Goal: Task Accomplishment & Management: Manage account settings

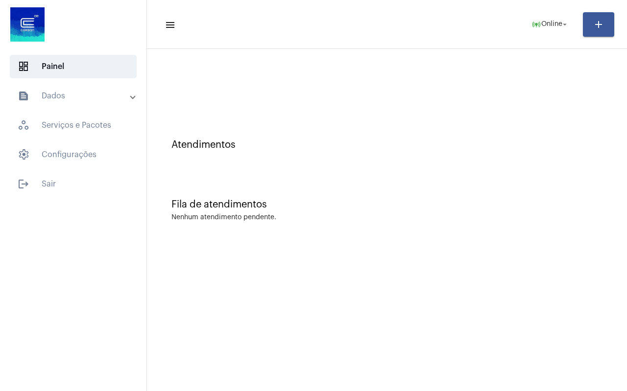
click at [184, 178] on div "Atendimentos Fila de atendimentos Nenhum atendimento pendente." at bounding box center [387, 147] width 470 height 187
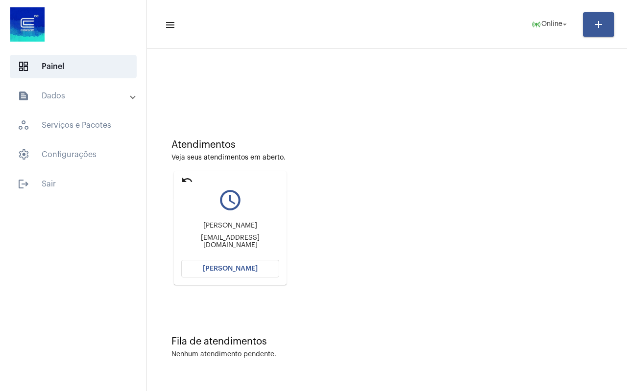
click at [184, 178] on mat-icon "undo" at bounding box center [187, 180] width 12 height 12
click at [189, 181] on mat-icon "undo" at bounding box center [187, 180] width 12 height 12
click at [545, 24] on span "Online" at bounding box center [551, 24] width 21 height 7
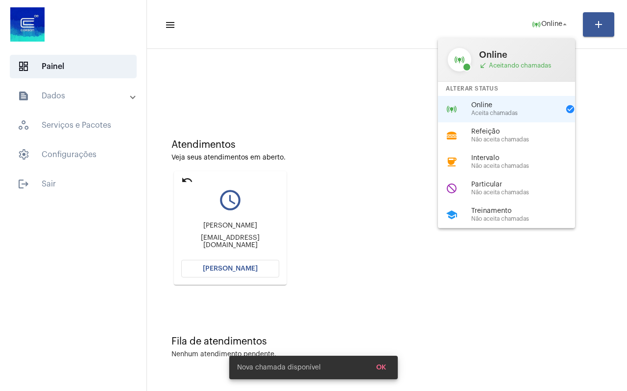
click at [486, 221] on span "Não aceita chamadas" at bounding box center [527, 219] width 112 height 6
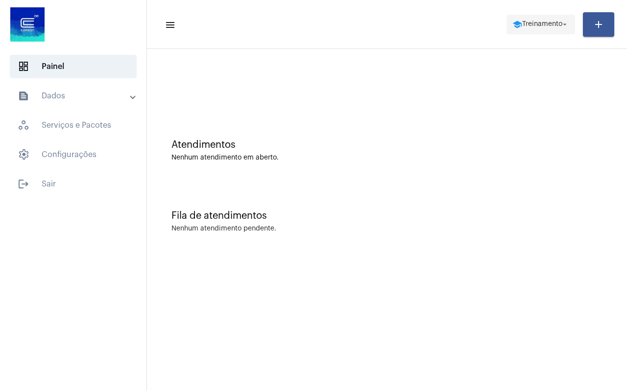
click at [541, 26] on span "Treinamento" at bounding box center [542, 24] width 40 height 7
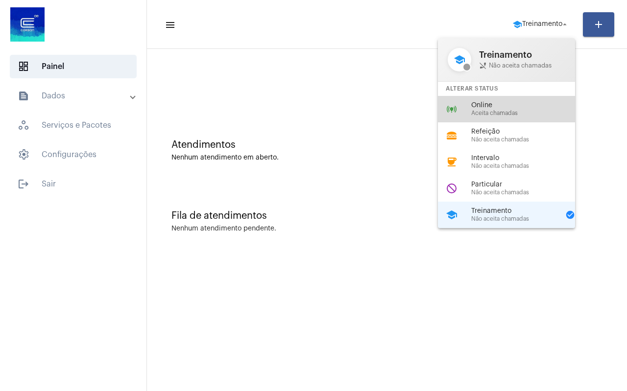
click at [496, 113] on span "Aceita chamadas" at bounding box center [527, 113] width 112 height 6
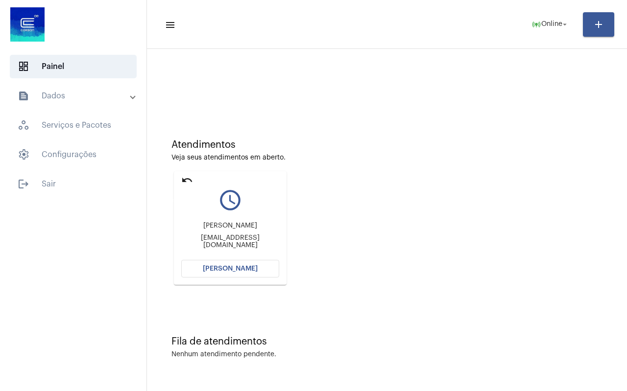
click at [181, 182] on mat-icon "undo" at bounding box center [187, 180] width 12 height 12
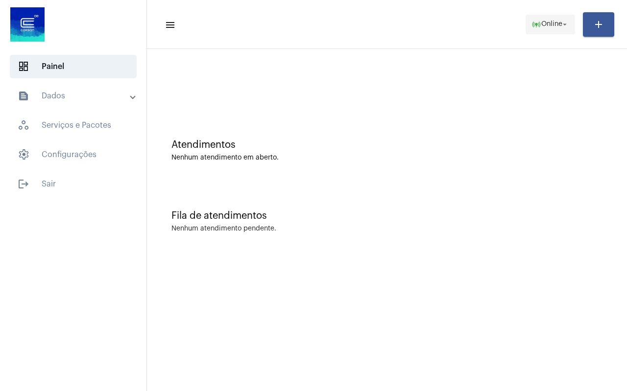
drag, startPoint x: 539, startPoint y: 24, endPoint x: 531, endPoint y: 19, distance: 9.9
click at [541, 25] on span "Online" at bounding box center [551, 24] width 21 height 7
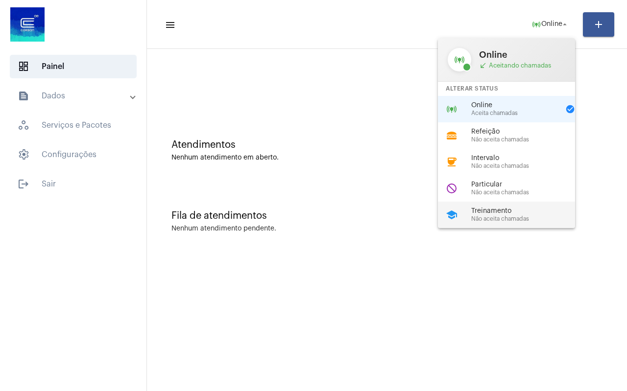
click at [474, 218] on span "Não aceita chamadas" at bounding box center [527, 219] width 112 height 6
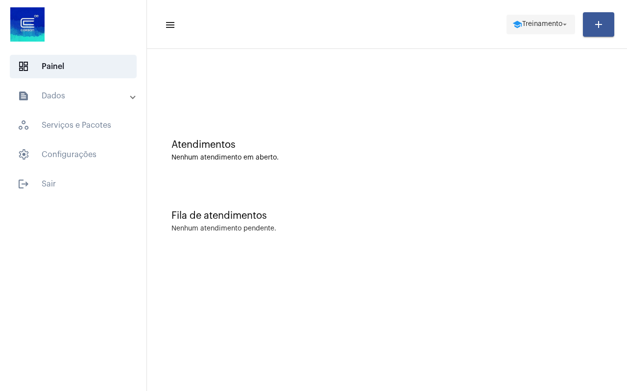
click at [553, 22] on span "Treinamento" at bounding box center [542, 24] width 40 height 7
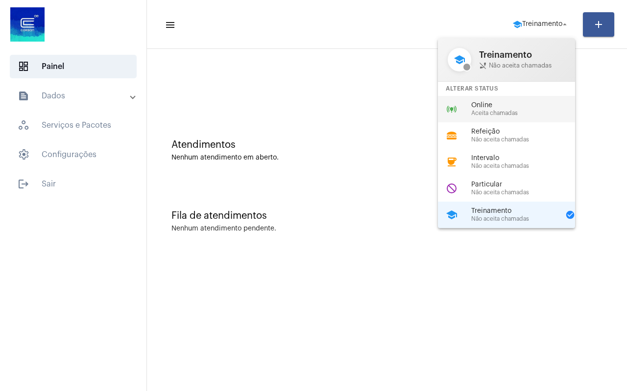
click at [510, 117] on div "online_prediction Online Aceita chamadas" at bounding box center [514, 109] width 153 height 26
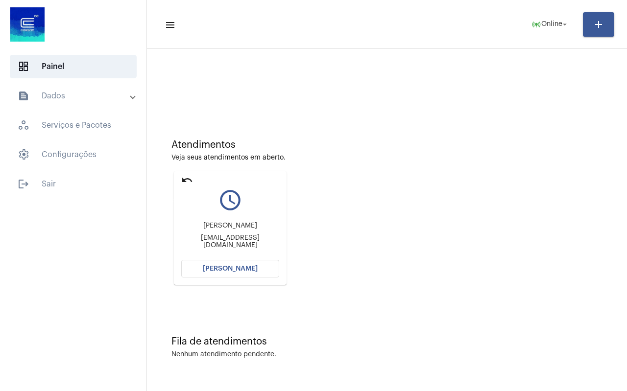
click at [184, 182] on mat-icon "undo" at bounding box center [187, 180] width 12 height 12
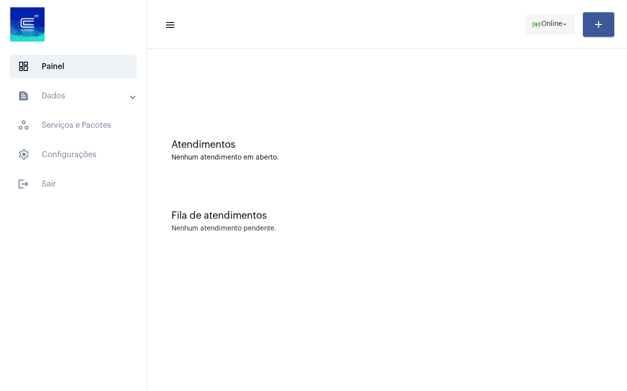
click at [546, 22] on span "Online" at bounding box center [551, 24] width 21 height 7
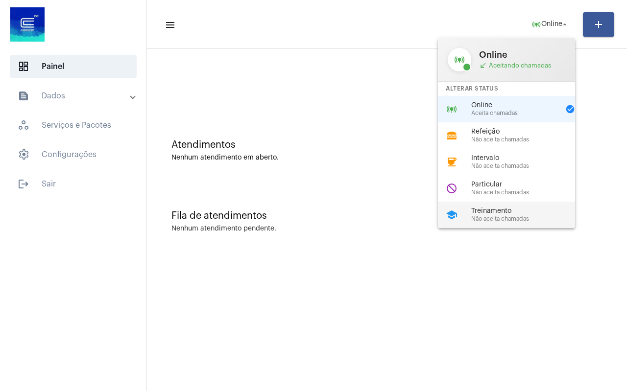
click at [486, 205] on div "school Treinamento Não aceita chamadas" at bounding box center [514, 215] width 153 height 26
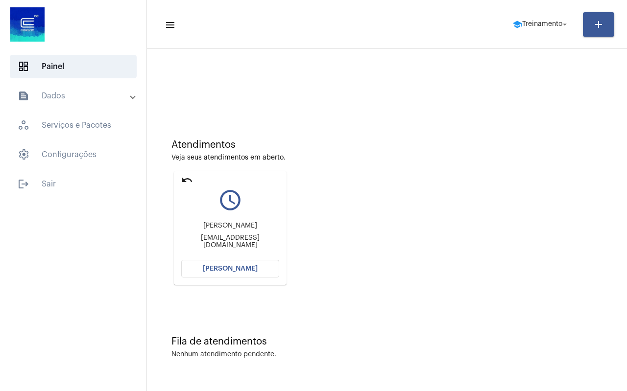
click at [181, 177] on mat-card "undo query_builder [PERSON_NAME] [EMAIL_ADDRESS][DOMAIN_NAME] [PERSON_NAME]" at bounding box center [230, 228] width 113 height 114
click at [182, 180] on mat-icon "undo" at bounding box center [187, 180] width 12 height 12
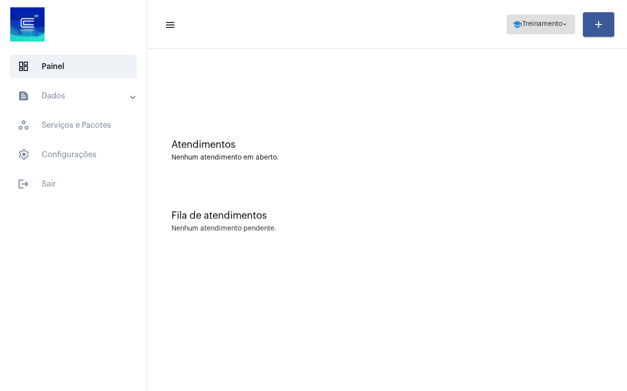
click at [534, 23] on span "Treinamento" at bounding box center [542, 24] width 40 height 7
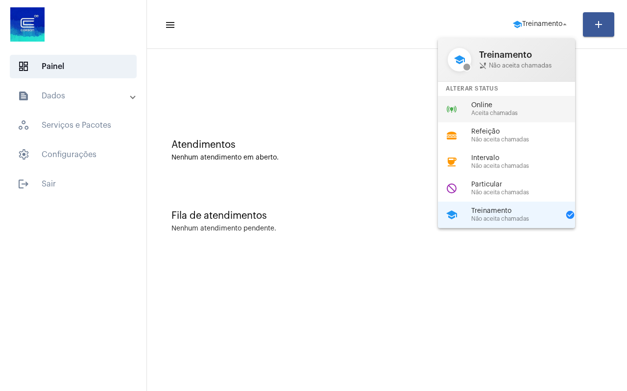
click at [493, 110] on span "Aceita chamadas" at bounding box center [527, 113] width 112 height 6
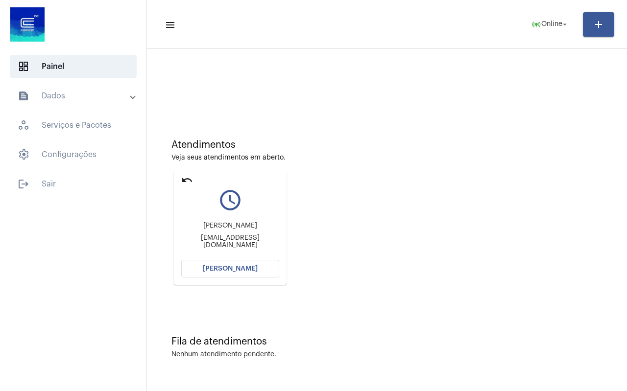
click at [187, 177] on mat-icon "undo" at bounding box center [187, 180] width 12 height 12
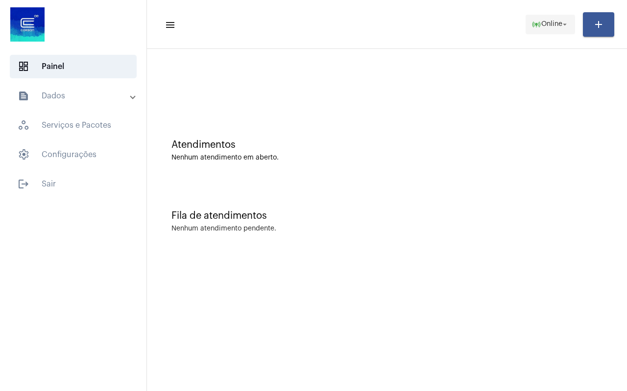
click at [547, 24] on span "Online" at bounding box center [551, 24] width 21 height 7
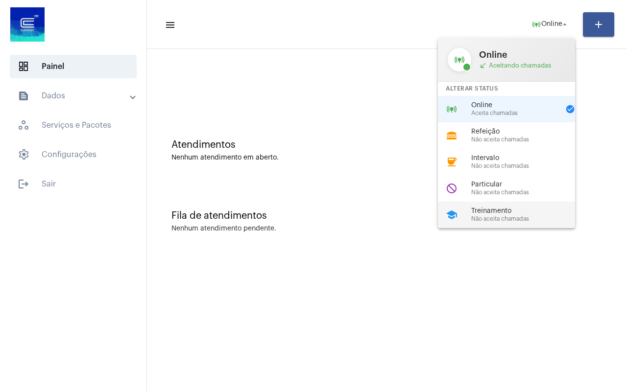
click at [494, 209] on span "Treinamento" at bounding box center [527, 211] width 112 height 7
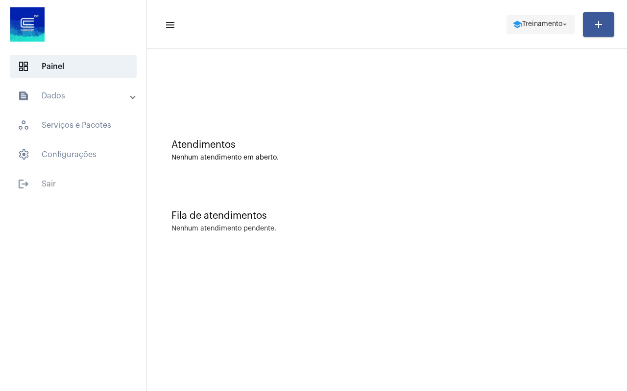
click at [529, 21] on span "Treinamento" at bounding box center [542, 24] width 40 height 7
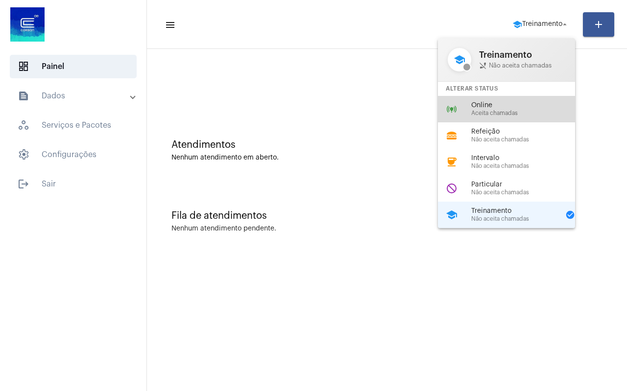
click at [501, 111] on span "Aceita chamadas" at bounding box center [527, 113] width 112 height 6
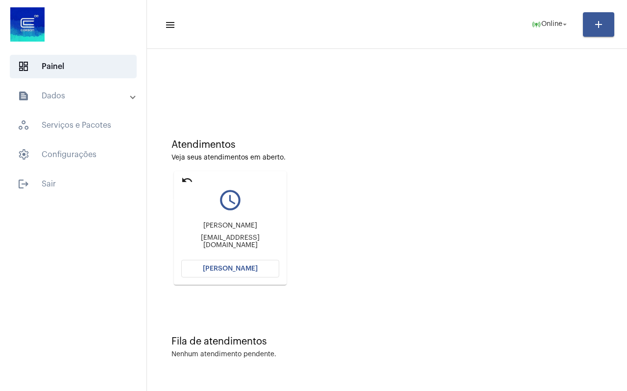
click at [185, 182] on mat-icon "undo" at bounding box center [187, 180] width 12 height 12
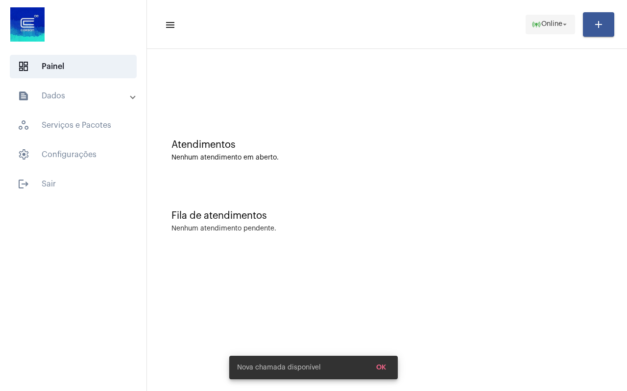
click at [547, 25] on span "Online" at bounding box center [551, 24] width 21 height 7
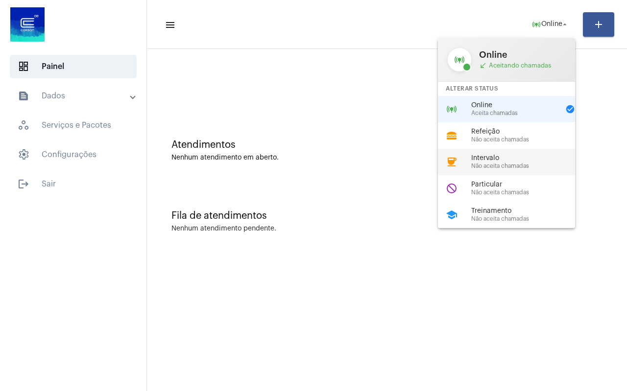
click at [507, 163] on span "Não aceita chamadas" at bounding box center [527, 166] width 112 height 6
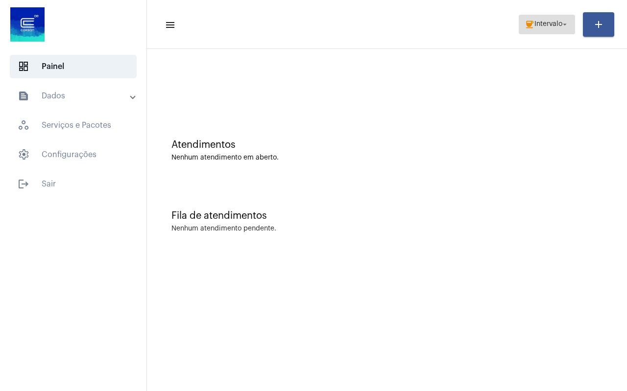
click at [537, 18] on span "coffee Intervalo arrow_drop_down" at bounding box center [546, 24] width 45 height 18
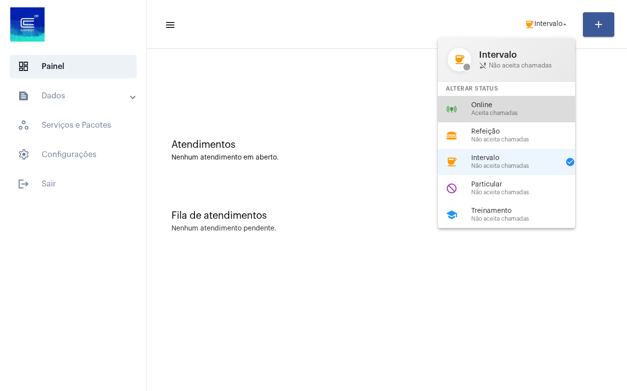
click at [508, 115] on span "Aceita chamadas" at bounding box center [527, 113] width 112 height 6
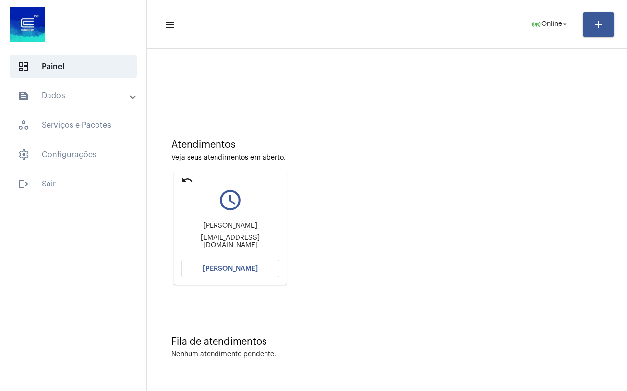
click at [187, 178] on mat-icon "undo" at bounding box center [187, 180] width 12 height 12
drag, startPoint x: 264, startPoint y: 181, endPoint x: 188, endPoint y: 177, distance: 76.0
click at [188, 177] on mat-icon "undo" at bounding box center [187, 180] width 12 height 12
click at [188, 176] on mat-icon "undo" at bounding box center [187, 180] width 12 height 12
click at [551, 30] on span "online_prediction Online arrow_drop_down" at bounding box center [550, 24] width 38 height 18
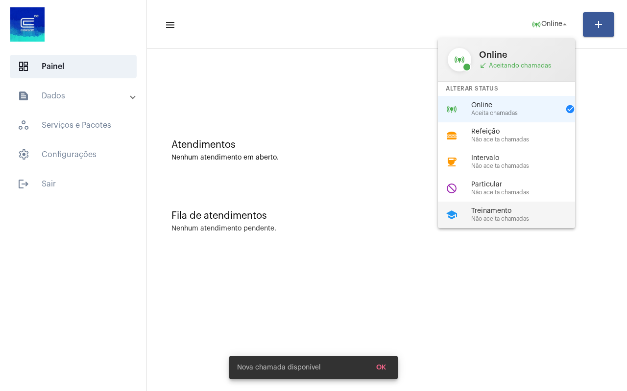
click at [495, 223] on div "school Treinamento Não aceita chamadas" at bounding box center [514, 215] width 153 height 26
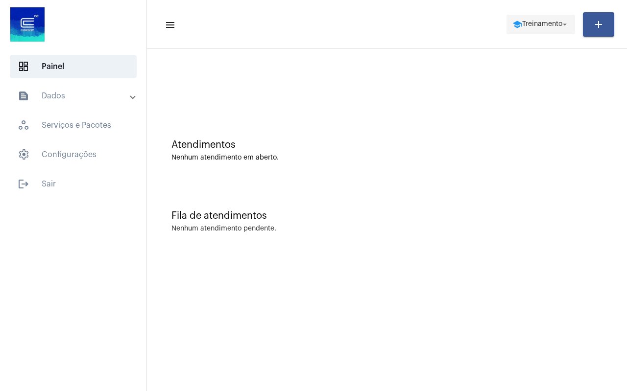
click at [544, 24] on span "Treinamento" at bounding box center [542, 24] width 40 height 7
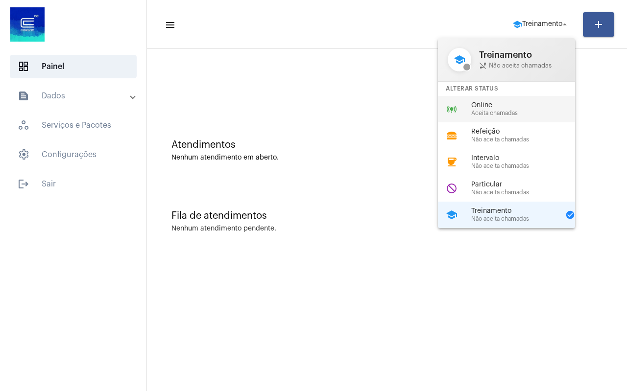
click at [500, 106] on span "Online" at bounding box center [527, 105] width 112 height 7
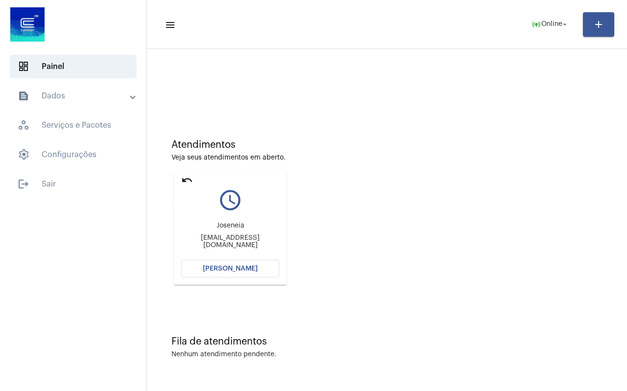
click at [183, 181] on mat-icon "undo" at bounding box center [187, 180] width 12 height 12
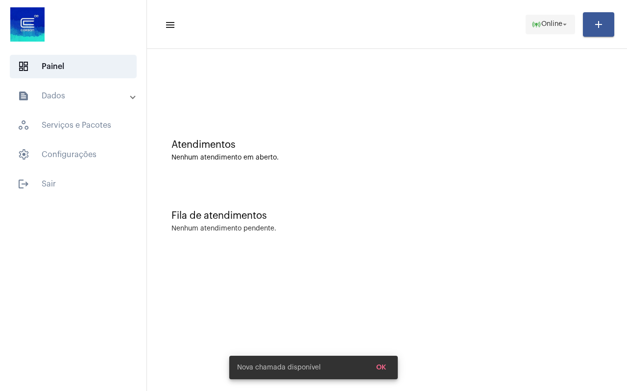
click at [541, 23] on span "Online" at bounding box center [551, 24] width 21 height 7
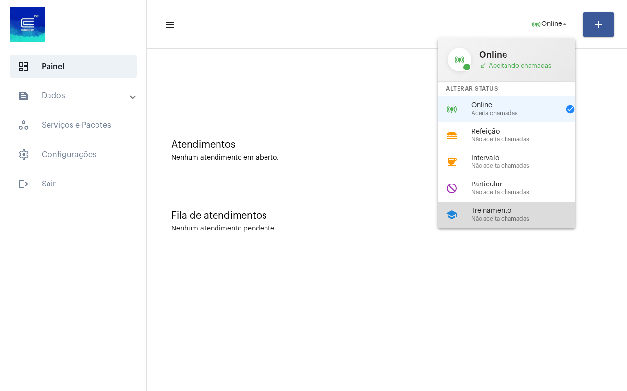
click at [518, 217] on span "Não aceita chamadas" at bounding box center [527, 219] width 112 height 6
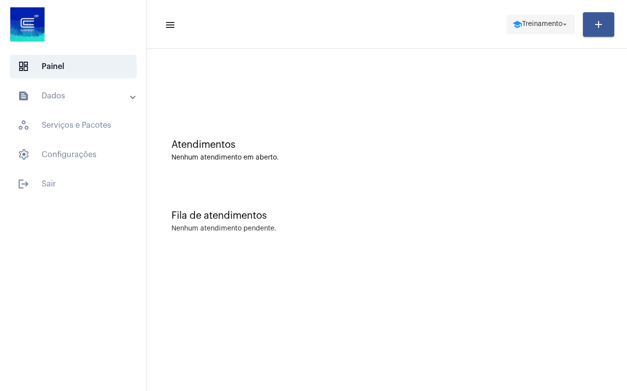
click at [535, 21] on span "Treinamento" at bounding box center [542, 24] width 40 height 7
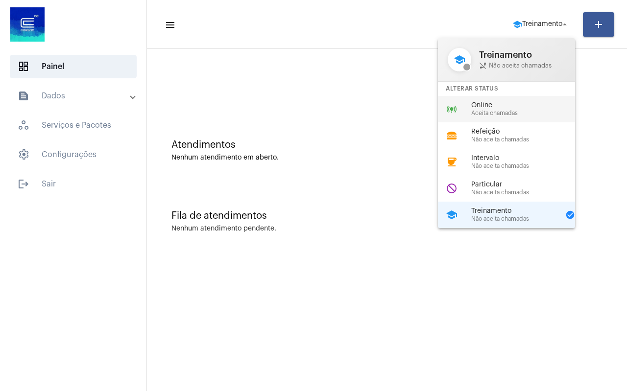
click at [513, 112] on span "Aceita chamadas" at bounding box center [527, 113] width 112 height 6
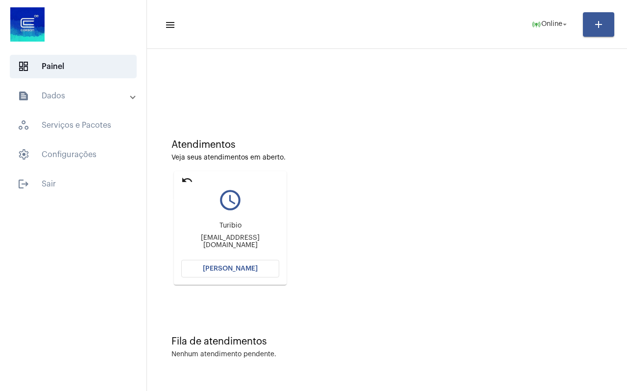
click at [183, 178] on mat-icon "undo" at bounding box center [187, 180] width 12 height 12
click at [184, 179] on mat-icon "undo" at bounding box center [187, 180] width 12 height 12
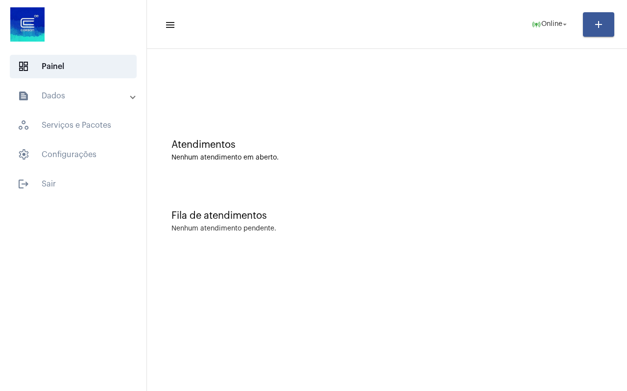
click at [184, 179] on div "Atendimentos Nenhum atendimento em aberto. Fila de atendimentos Nenhum atendime…" at bounding box center [387, 153] width 470 height 198
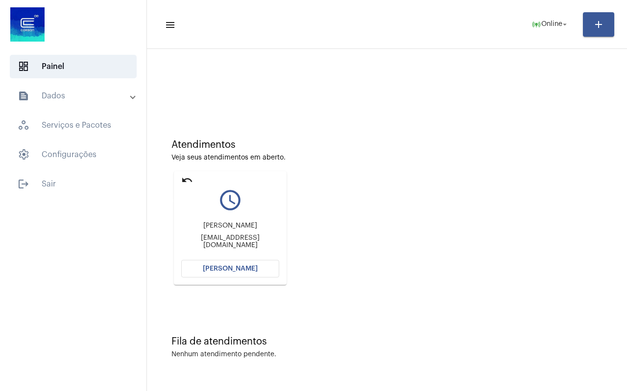
click at [184, 179] on mat-icon "undo" at bounding box center [187, 180] width 12 height 12
click at [184, 179] on div "Atendimentos Veja seus atendimentos em aberto. undo query_builder [PERSON_NAME]…" at bounding box center [387, 208] width 470 height 197
click at [184, 177] on mat-icon "undo" at bounding box center [187, 180] width 12 height 12
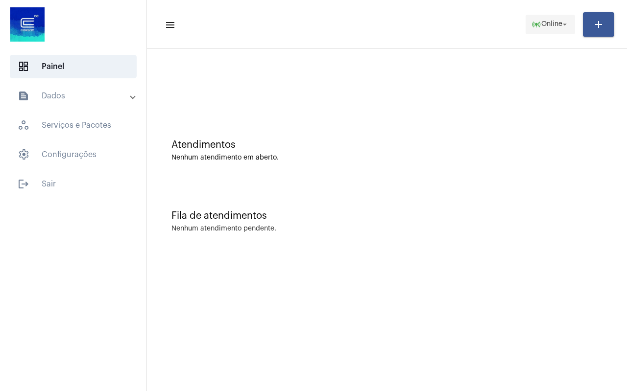
click at [553, 22] on span "Online" at bounding box center [551, 24] width 21 height 7
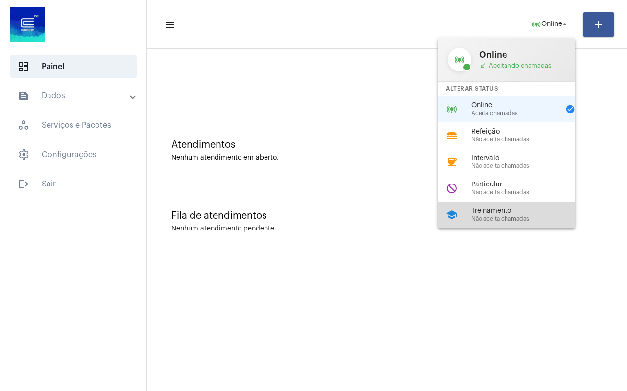
click at [468, 214] on div "school Treinamento Não aceita chamadas" at bounding box center [514, 215] width 153 height 26
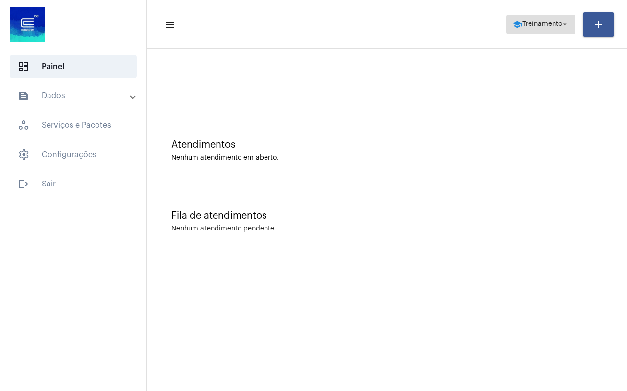
click at [556, 23] on span "Treinamento" at bounding box center [542, 24] width 40 height 7
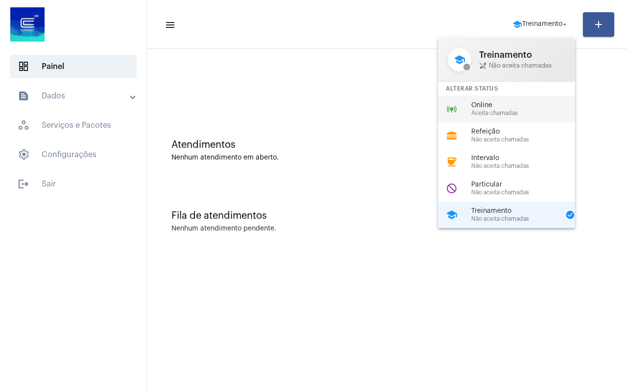
click at [508, 102] on span "Online" at bounding box center [527, 105] width 112 height 7
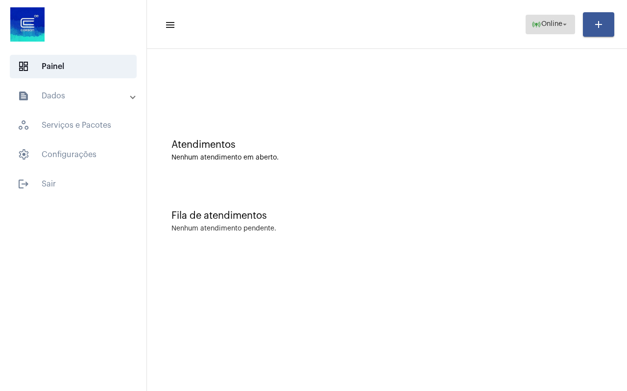
click at [540, 29] on span "online_prediction Online arrow_drop_down" at bounding box center [550, 24] width 38 height 18
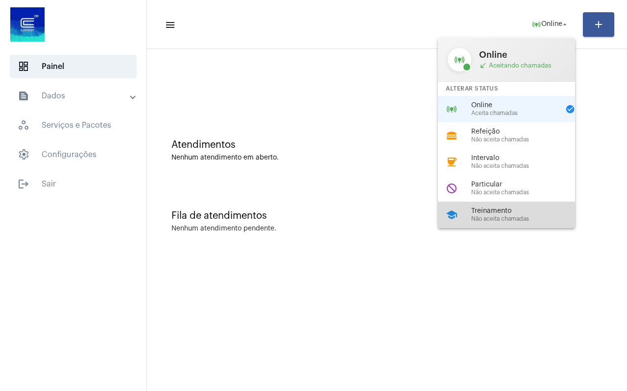
click at [491, 220] on span "Não aceita chamadas" at bounding box center [527, 219] width 112 height 6
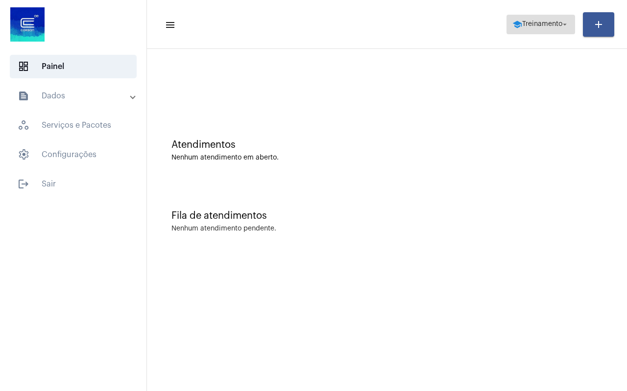
click at [550, 27] on span "Treinamento" at bounding box center [542, 24] width 40 height 7
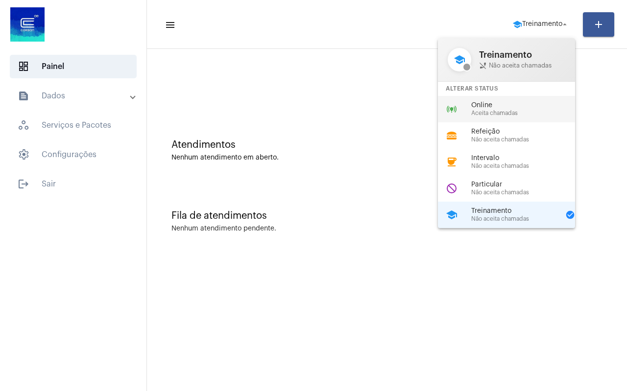
click at [499, 107] on span "Online" at bounding box center [527, 105] width 112 height 7
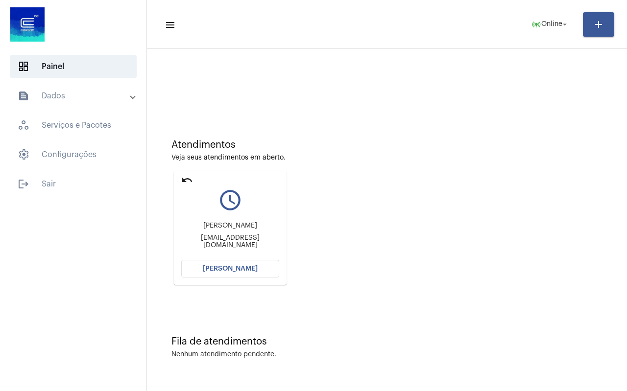
click at [184, 178] on mat-icon "undo" at bounding box center [187, 180] width 12 height 12
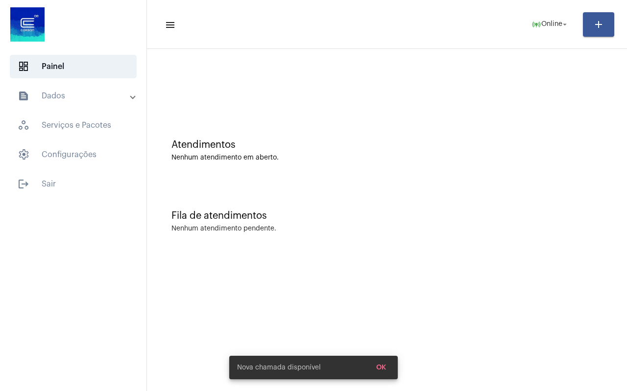
click at [542, 38] on mat-toolbar-row "menu online_prediction Online arrow_drop_down add" at bounding box center [387, 24] width 480 height 31
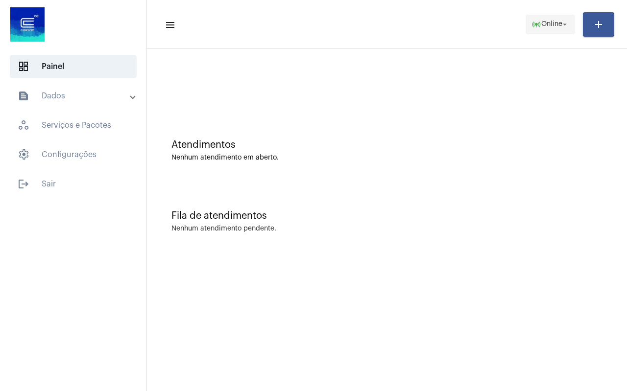
click at [546, 30] on span "online_prediction Online arrow_drop_down" at bounding box center [550, 24] width 38 height 18
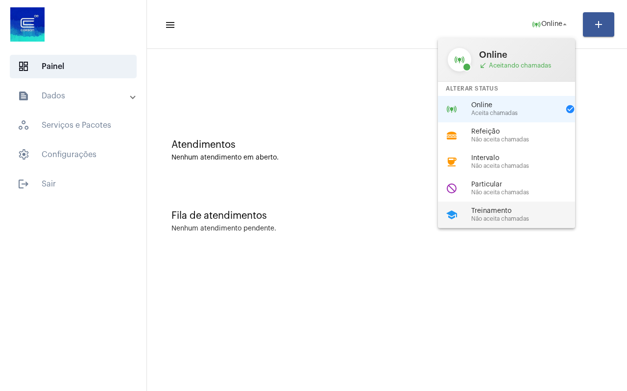
click at [494, 210] on span "Treinamento" at bounding box center [527, 211] width 112 height 7
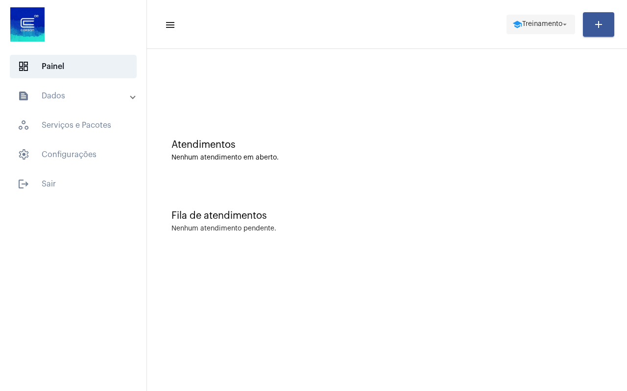
click at [537, 25] on span "Treinamento" at bounding box center [542, 24] width 40 height 7
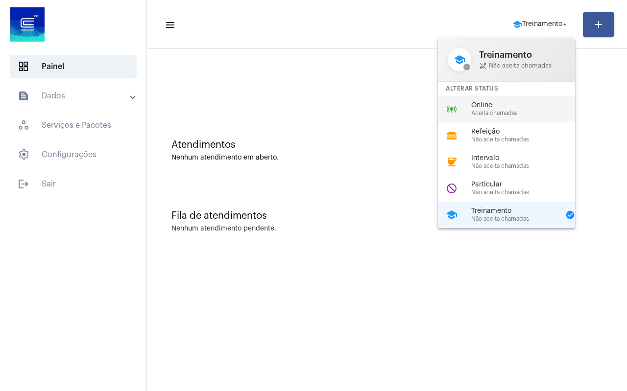
click at [506, 107] on span "Online" at bounding box center [527, 105] width 112 height 7
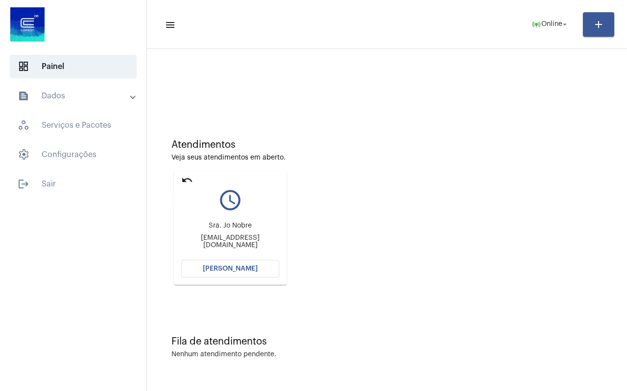
click at [186, 178] on mat-icon "undo" at bounding box center [187, 180] width 12 height 12
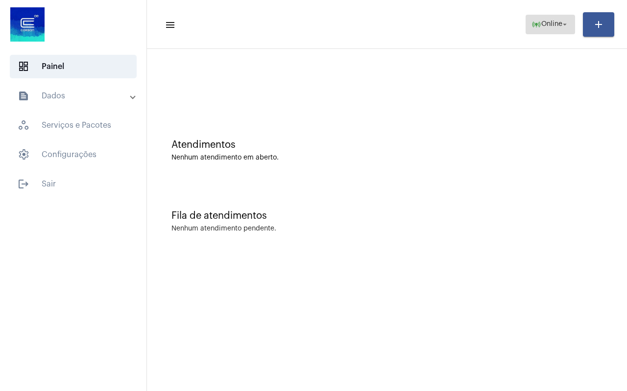
click at [544, 29] on span "online_prediction Online arrow_drop_down" at bounding box center [550, 24] width 38 height 18
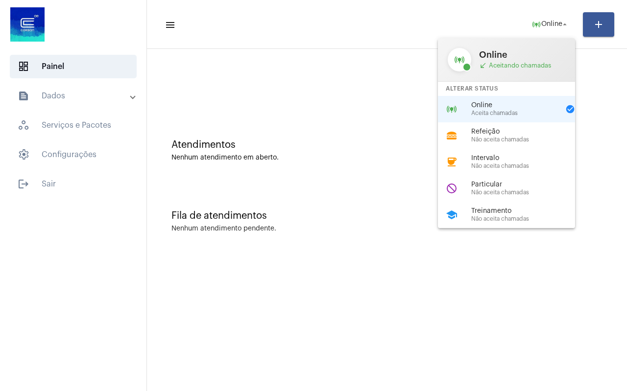
click at [348, 182] on div at bounding box center [313, 195] width 627 height 391
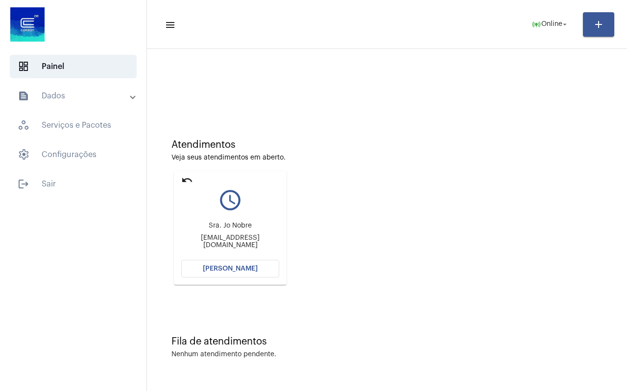
click at [185, 178] on mat-icon "undo" at bounding box center [187, 180] width 12 height 12
click at [550, 26] on span "Online" at bounding box center [551, 24] width 21 height 7
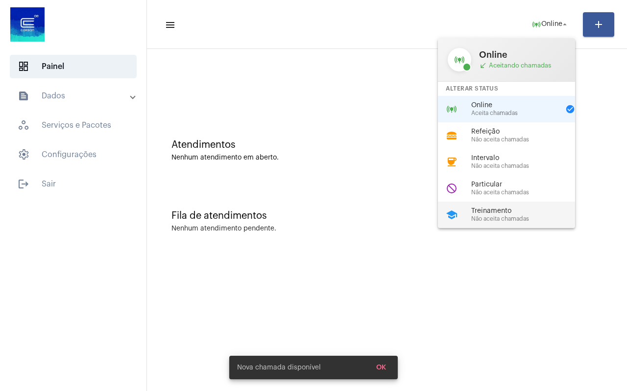
click at [483, 214] on span "Treinamento" at bounding box center [527, 211] width 112 height 7
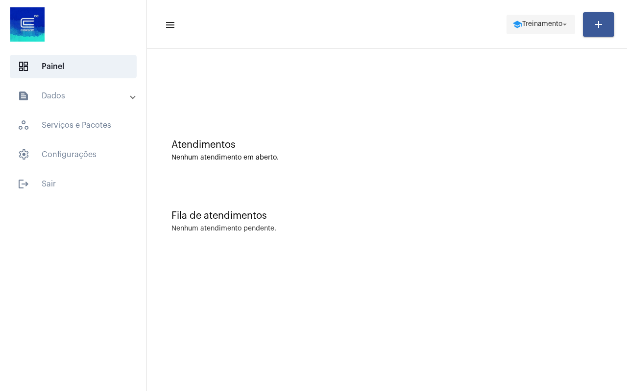
click at [547, 22] on span "Treinamento" at bounding box center [542, 24] width 40 height 7
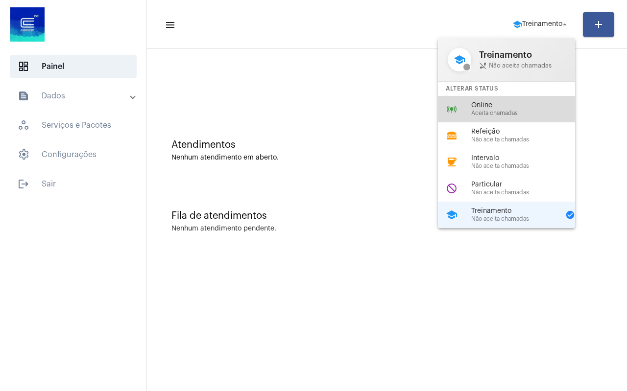
click at [510, 113] on span "Aceita chamadas" at bounding box center [527, 113] width 112 height 6
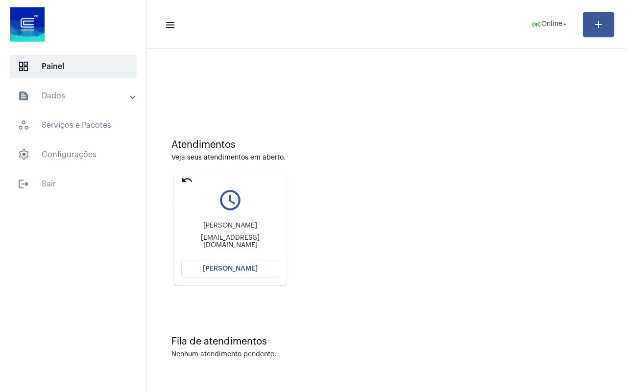
click at [185, 178] on mat-icon "undo" at bounding box center [187, 180] width 12 height 12
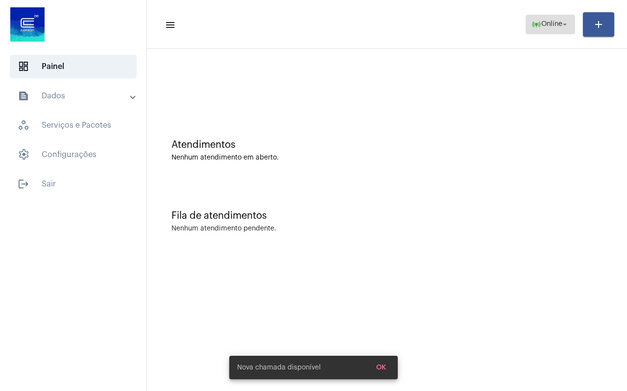
click at [549, 24] on span "Online" at bounding box center [551, 24] width 21 height 7
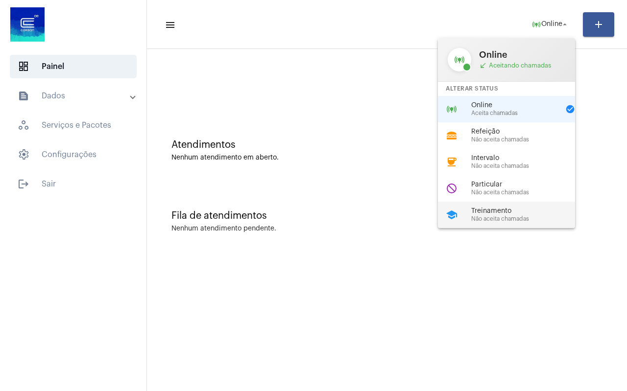
click at [513, 211] on span "Treinamento" at bounding box center [527, 211] width 112 height 7
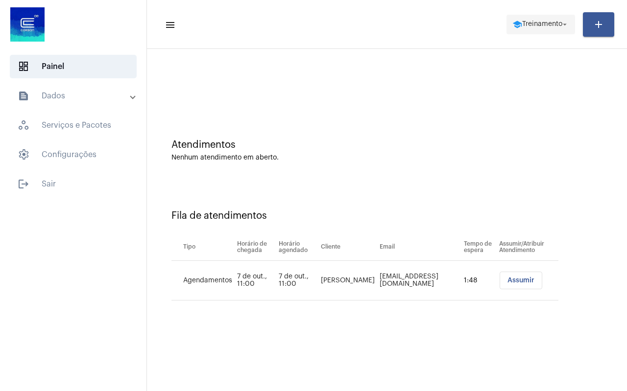
click at [558, 26] on span "Treinamento" at bounding box center [542, 24] width 40 height 7
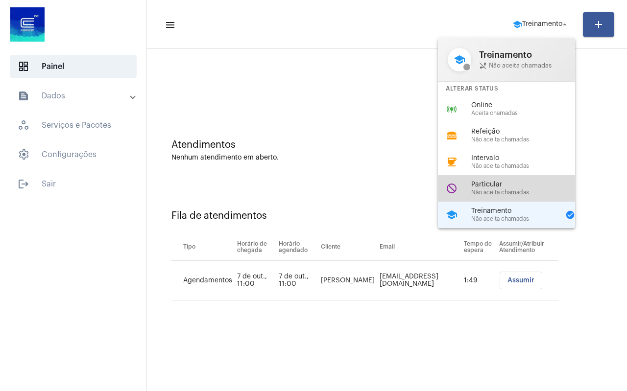
click at [525, 186] on span "Particular" at bounding box center [527, 184] width 112 height 7
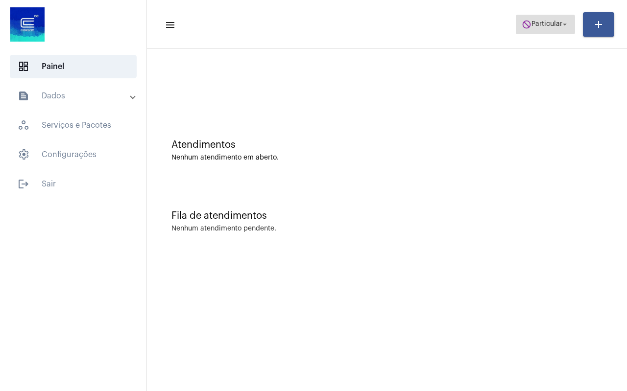
click at [549, 33] on button "do_not_disturb Particular arrow_drop_down" at bounding box center [544, 25] width 59 height 20
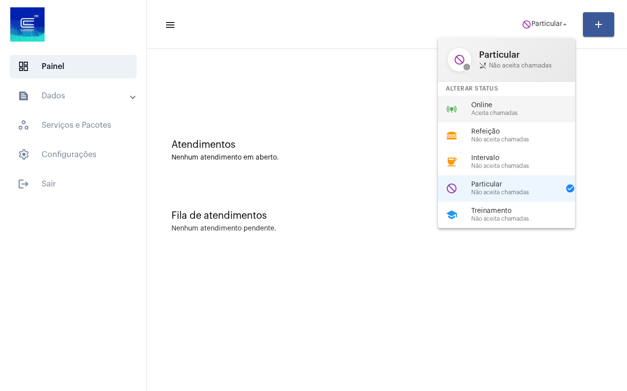
click at [519, 116] on span "Aceita chamadas" at bounding box center [527, 113] width 112 height 6
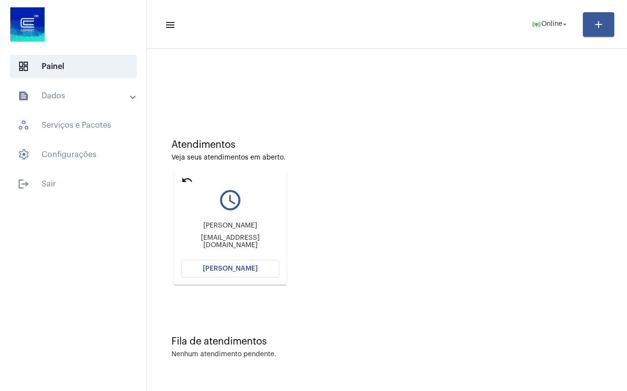
click at [186, 180] on mat-icon "undo" at bounding box center [187, 180] width 12 height 12
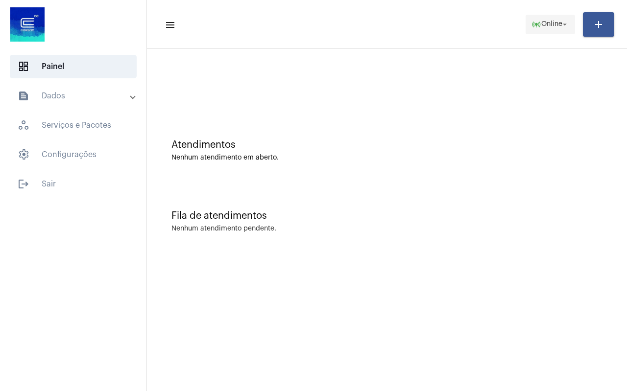
click at [556, 27] on span "Online" at bounding box center [551, 24] width 21 height 7
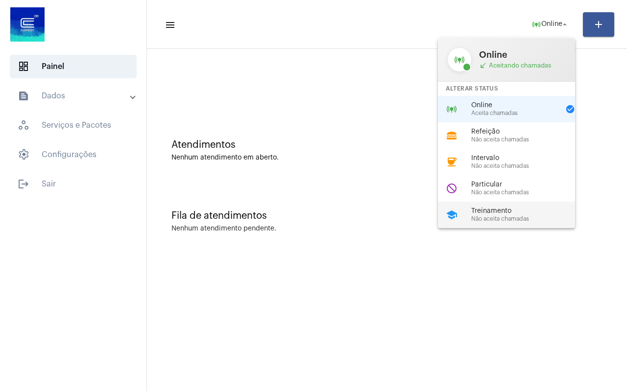
click at [521, 217] on span "Não aceita chamadas" at bounding box center [527, 219] width 112 height 6
